Goal: Find specific page/section: Find specific page/section

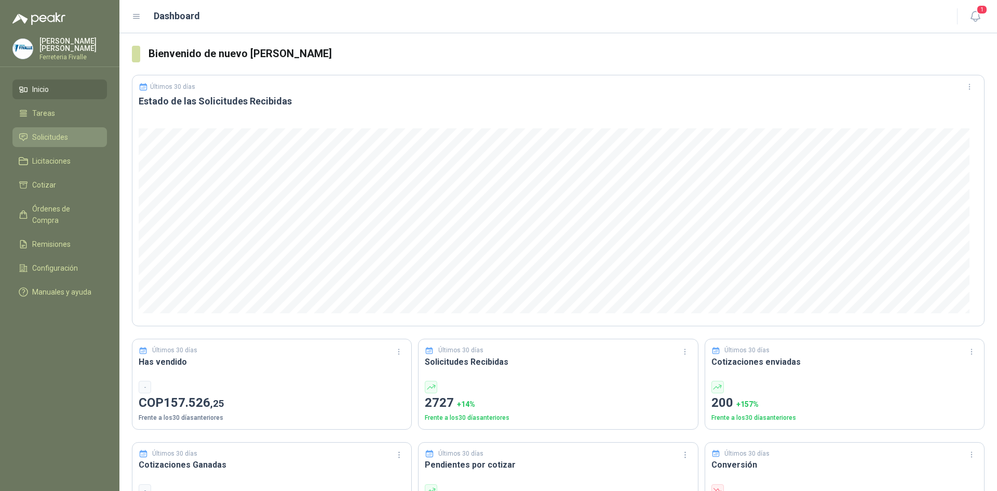
click at [55, 143] on span "Solicitudes" at bounding box center [50, 136] width 36 height 11
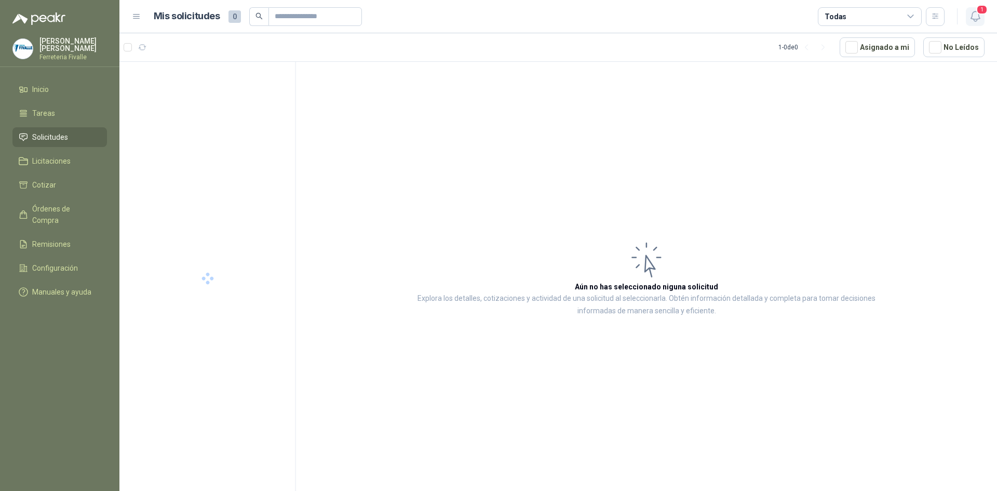
click at [969, 15] on icon "button" at bounding box center [975, 16] width 13 height 13
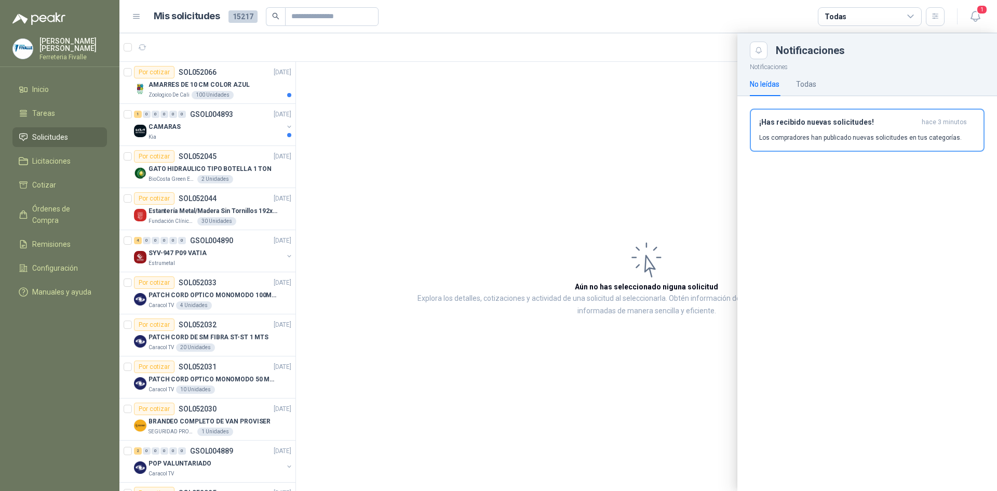
click at [360, 164] on div at bounding box center [557, 261] width 877 height 457
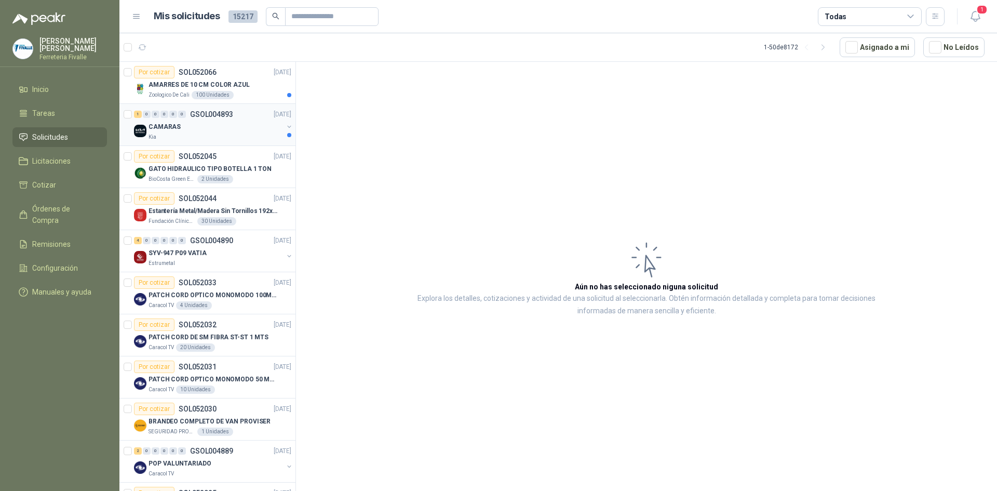
click at [200, 119] on div "1 0 0 0 0 0 GSOL004893 [DATE]" at bounding box center [213, 114] width 159 height 12
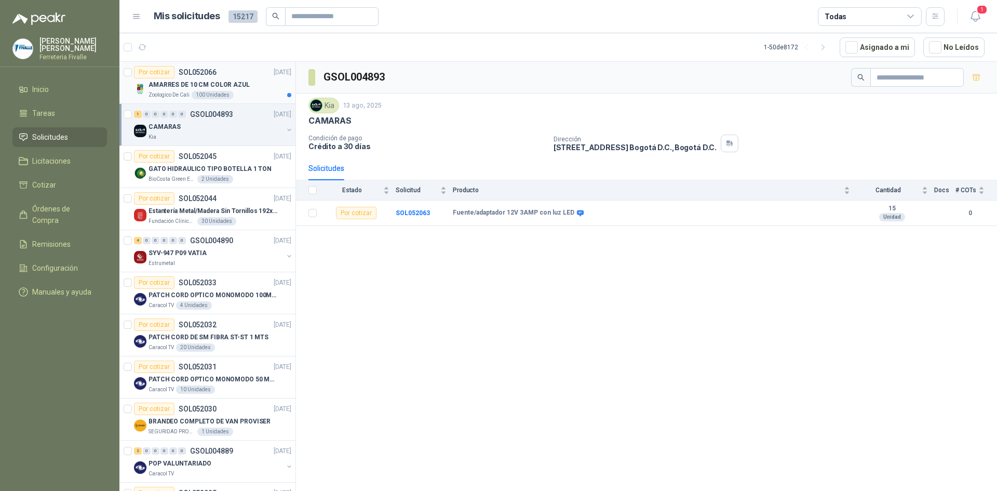
click at [208, 88] on p "AMARRES DE 10 CM COLOR AZUL" at bounding box center [198, 85] width 101 height 10
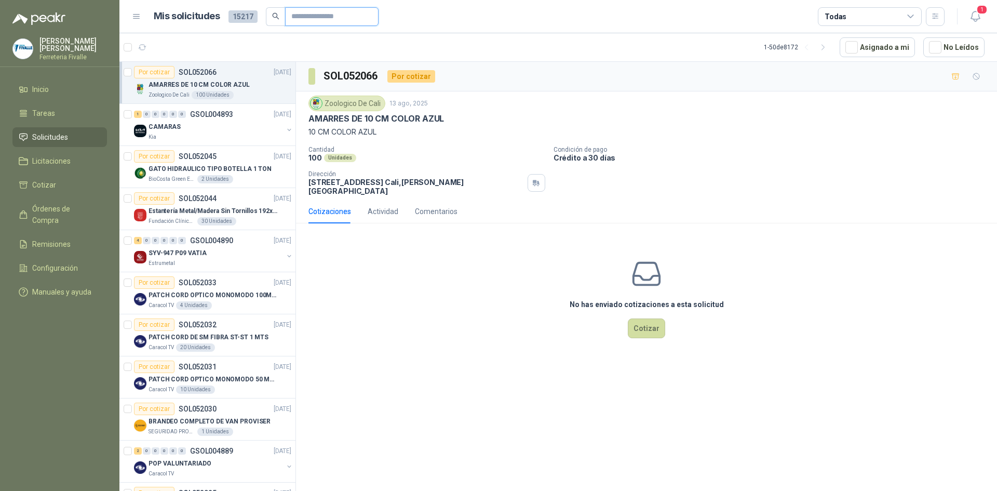
drag, startPoint x: 287, startPoint y: 11, endPoint x: 293, endPoint y: 19, distance: 10.3
click at [291, 16] on span at bounding box center [331, 16] width 93 height 19
click at [297, 20] on input "text" at bounding box center [327, 17] width 73 height 18
type input "*"
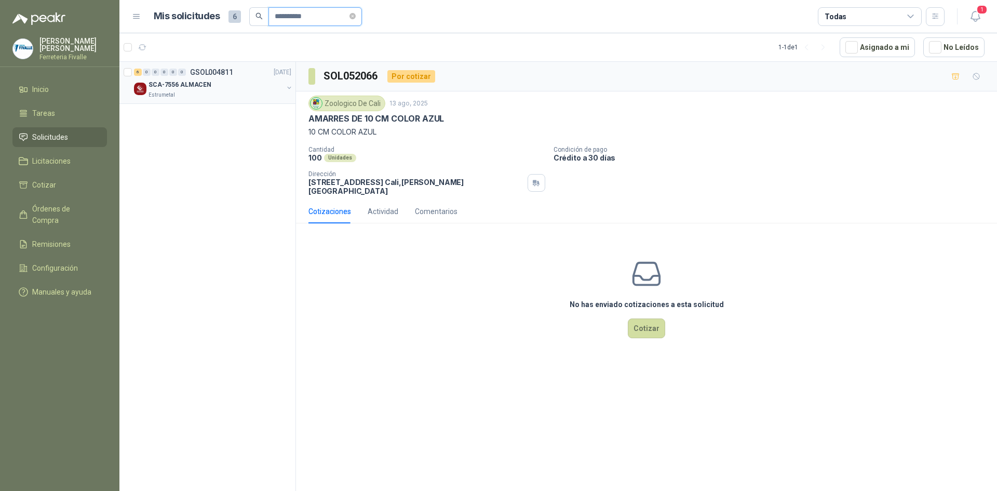
type input "**********"
click at [238, 92] on div "Estrumetal" at bounding box center [215, 95] width 134 height 8
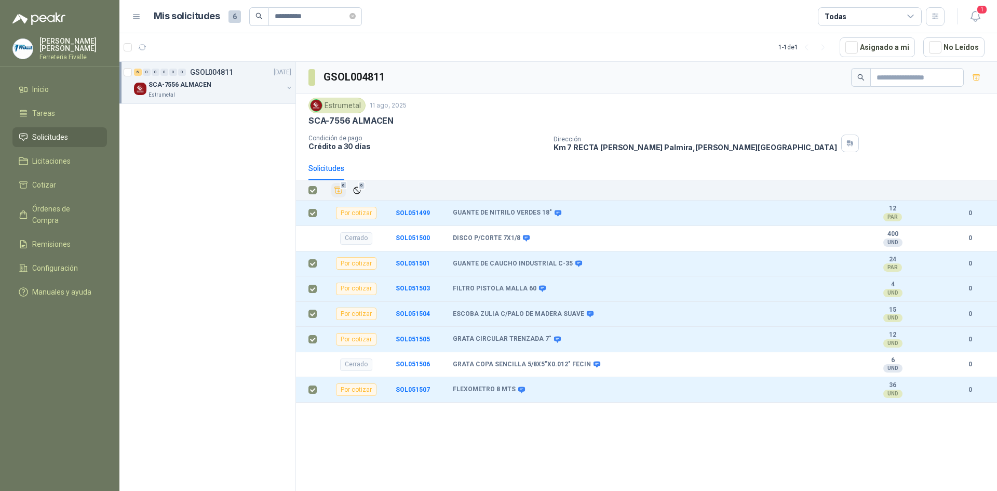
click at [339, 186] on icon "Añadir" at bounding box center [338, 189] width 9 height 9
